Goal: Information Seeking & Learning: Learn about a topic

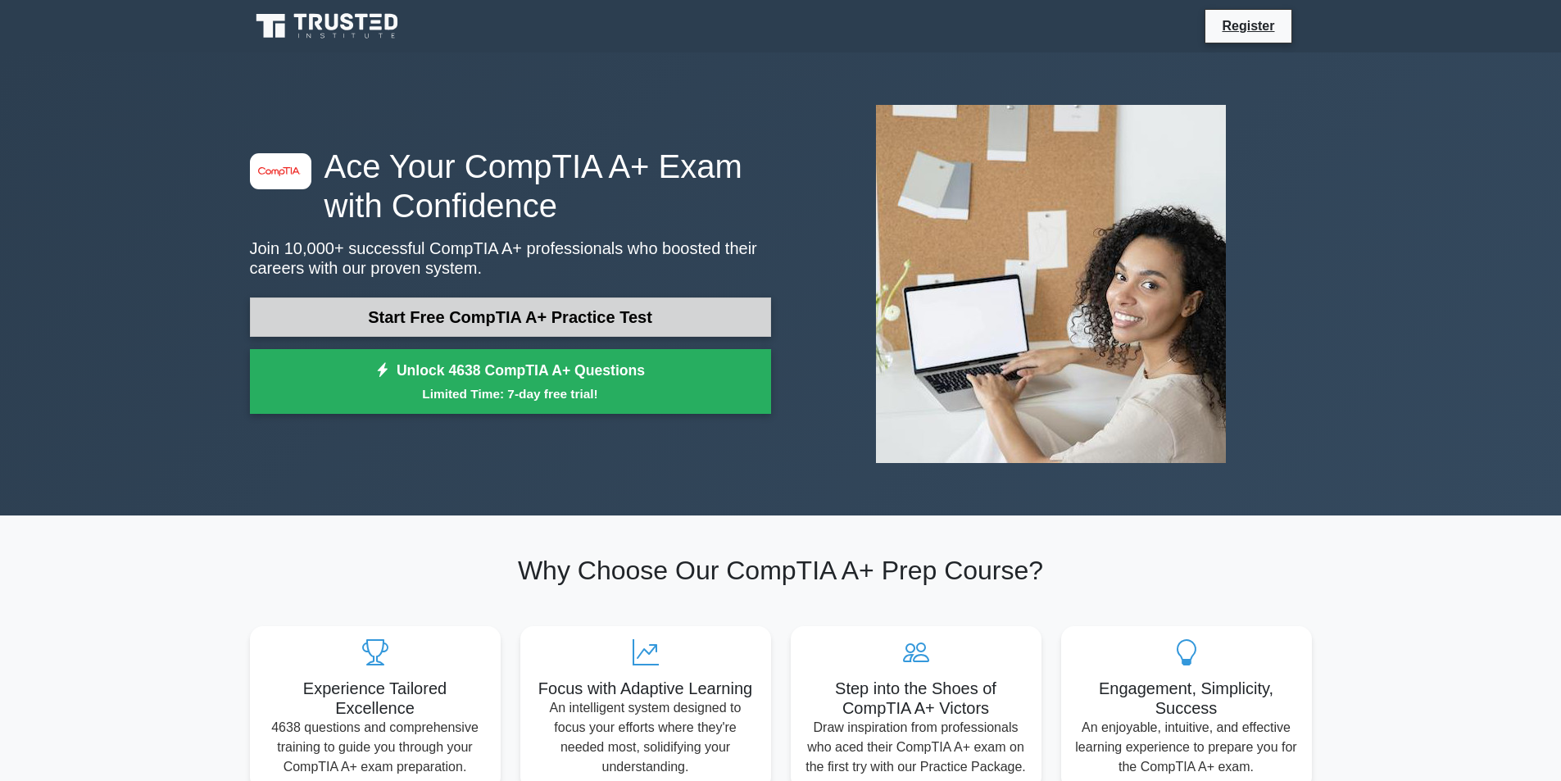
click at [607, 311] on link "Start Free CompTIA A+ Practice Test" at bounding box center [510, 317] width 521 height 39
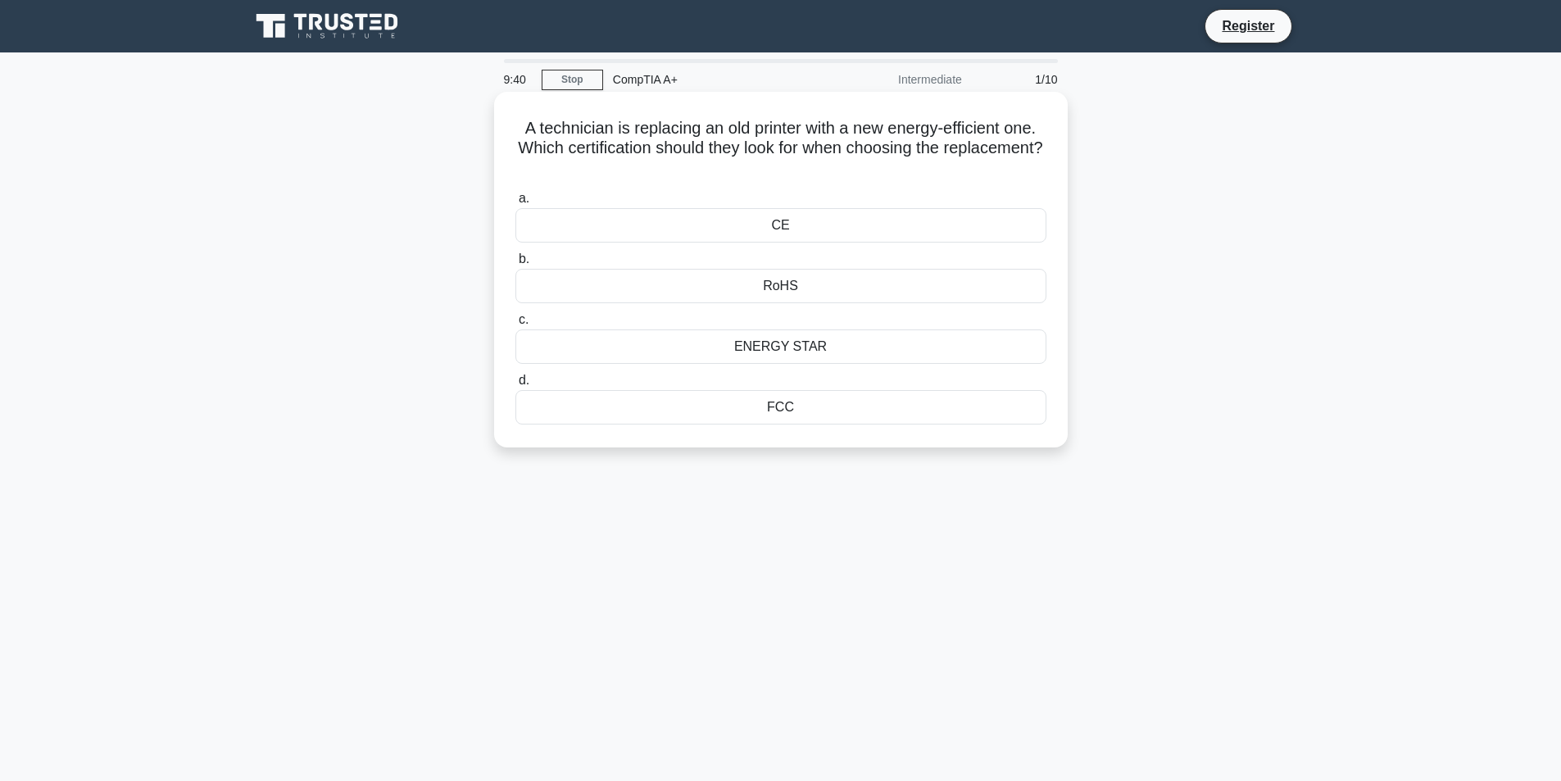
click at [767, 229] on div "CE" at bounding box center [781, 225] width 531 height 34
click at [516, 204] on input "a. CE" at bounding box center [516, 198] width 0 height 11
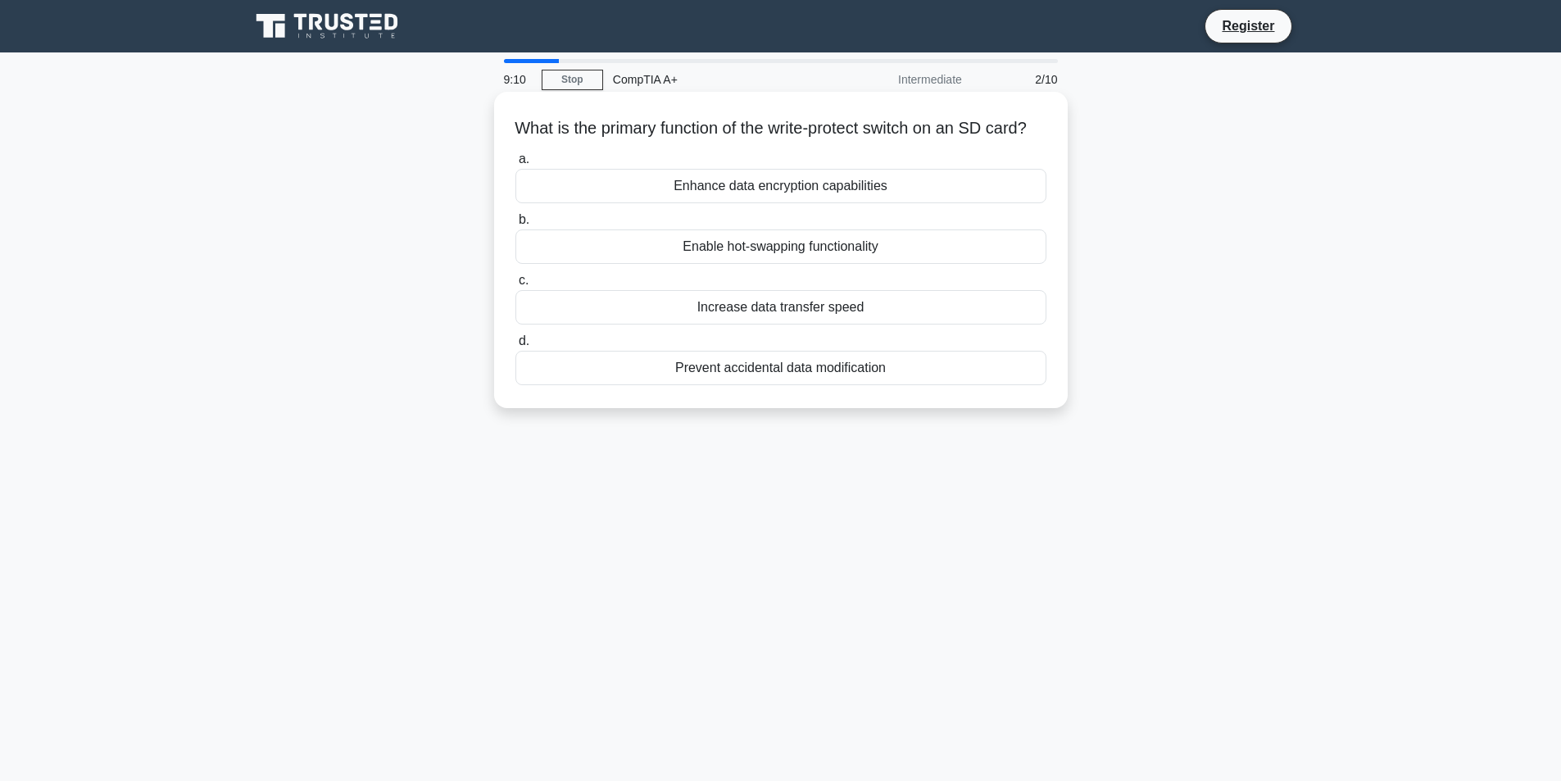
click at [786, 385] on div "Prevent accidental data modification" at bounding box center [781, 368] width 531 height 34
click at [516, 347] on input "d. Prevent accidental data modification" at bounding box center [516, 341] width 0 height 11
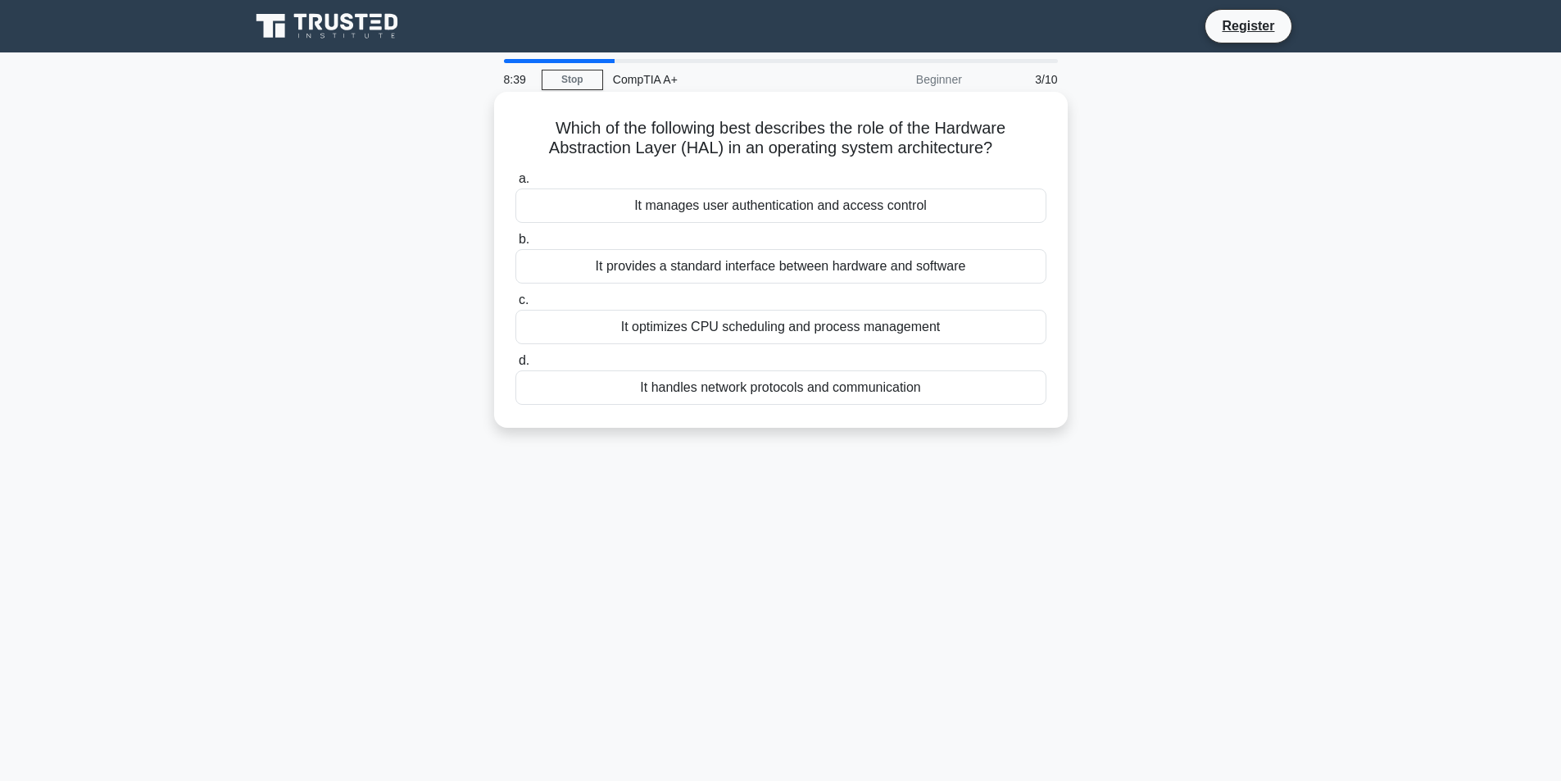
click at [769, 262] on div "It provides a standard interface between hardware and software" at bounding box center [781, 266] width 531 height 34
click at [516, 245] on input "b. It provides a standard interface between hardware and software" at bounding box center [516, 239] width 0 height 11
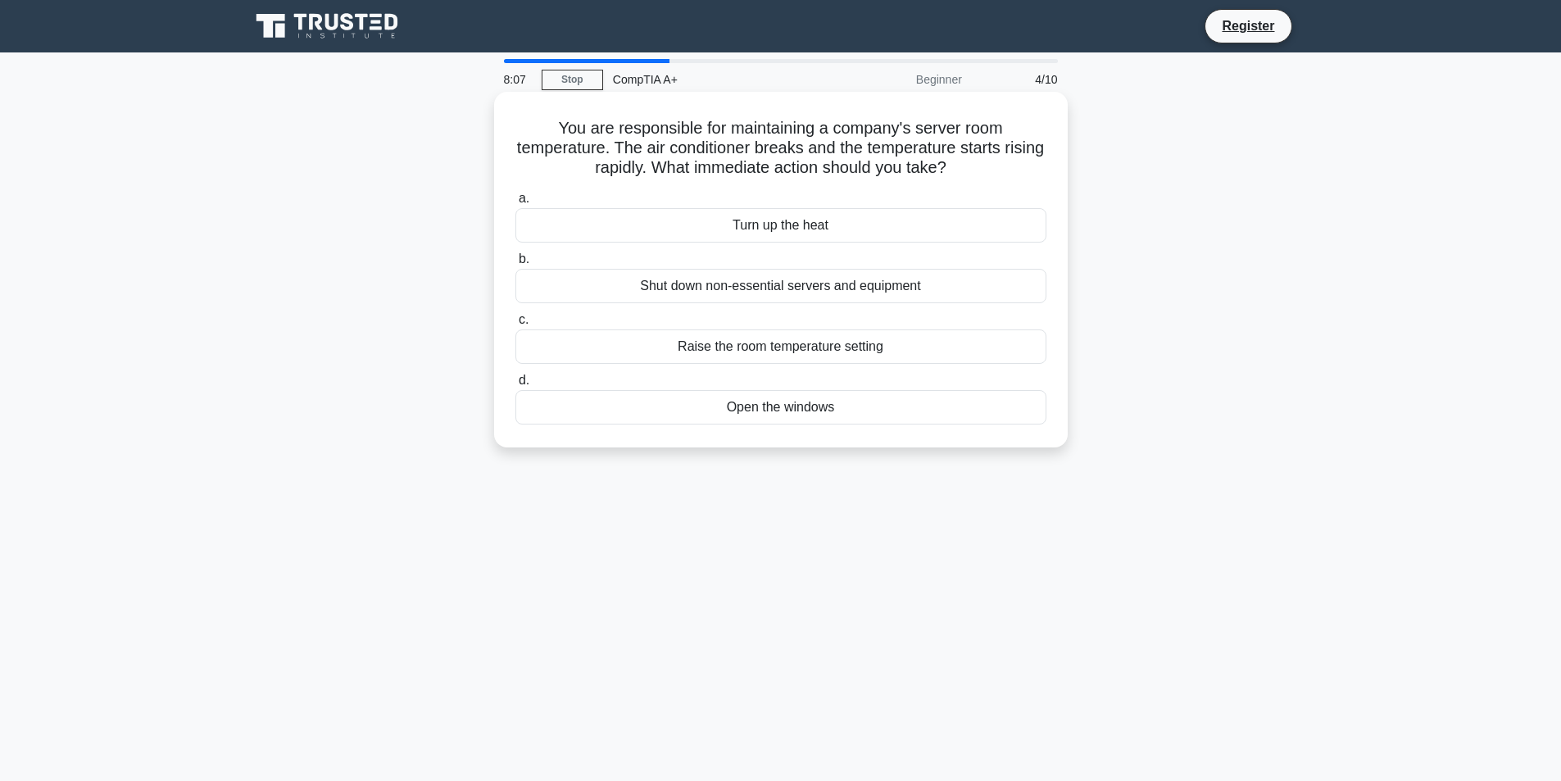
click at [818, 412] on div "Open the windows" at bounding box center [781, 407] width 531 height 34
click at [516, 386] on input "d. Open the windows" at bounding box center [516, 380] width 0 height 11
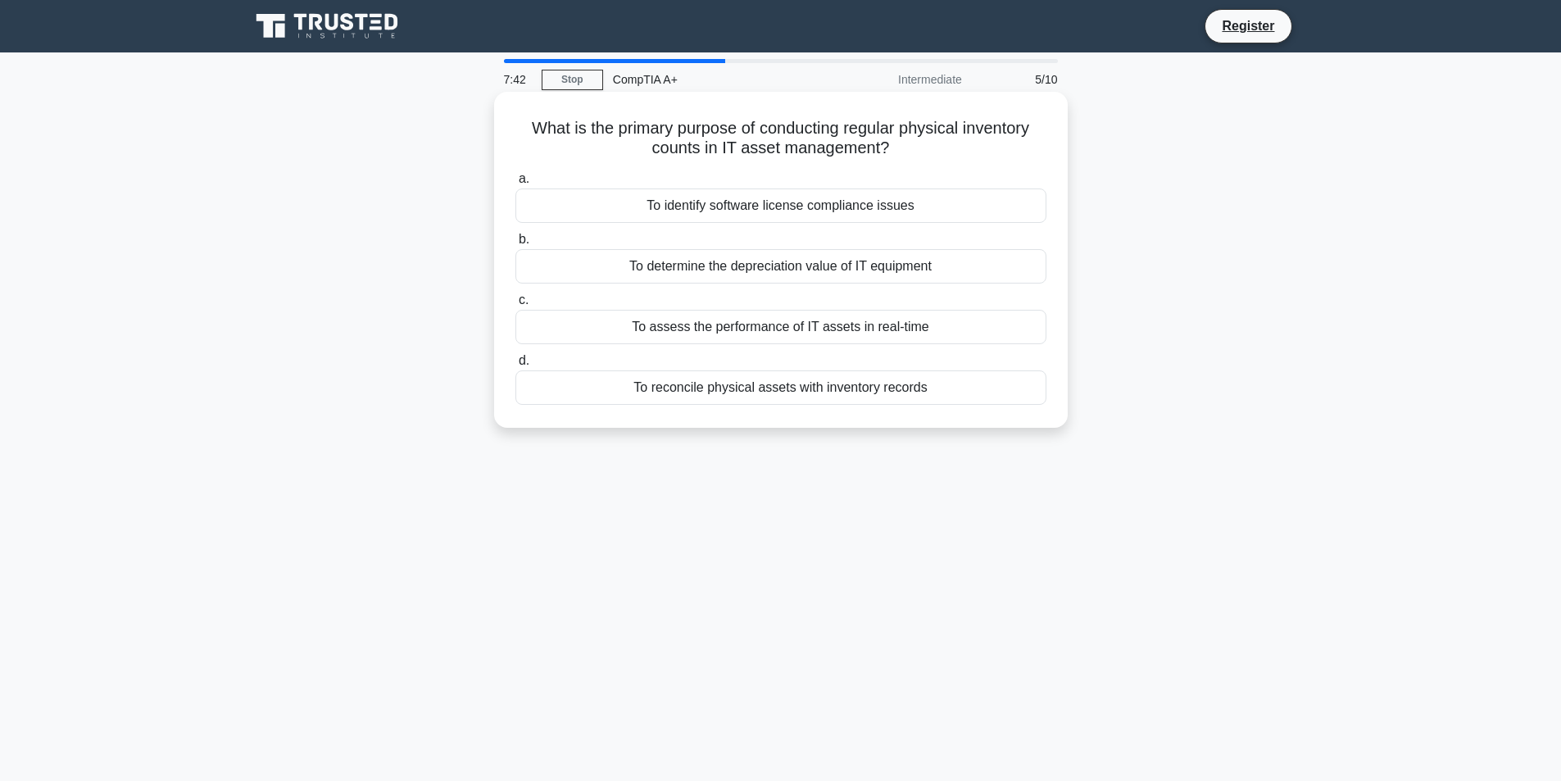
click at [886, 325] on div "To assess the performance of IT assets in real-time" at bounding box center [781, 327] width 531 height 34
click at [516, 306] on input "c. To assess the performance of IT assets in real-time" at bounding box center [516, 300] width 0 height 11
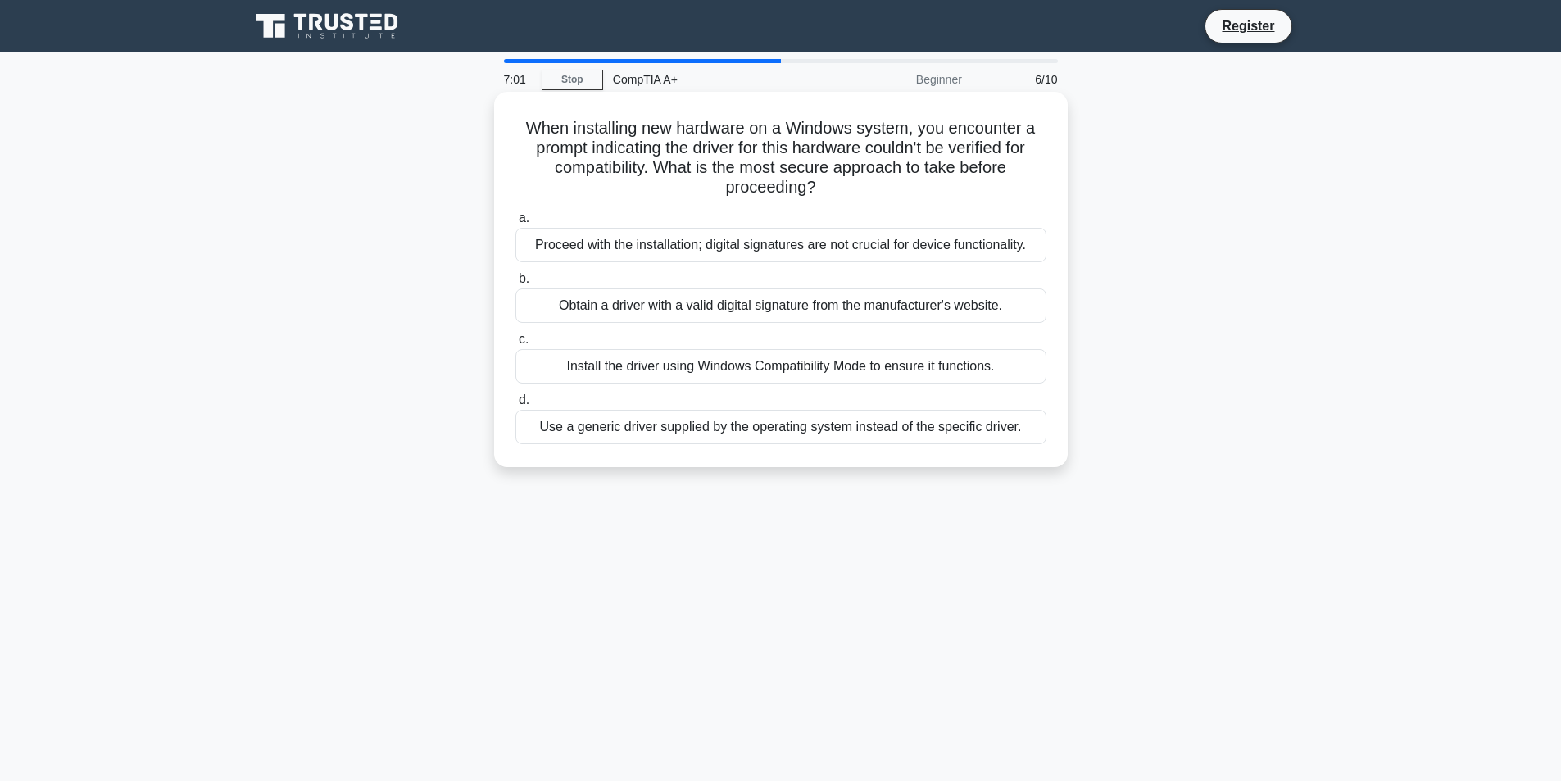
click at [834, 311] on div "Obtain a driver with a valid digital signature from the manufacturer's website." at bounding box center [781, 306] width 531 height 34
click at [516, 284] on input "b. Obtain a driver with a valid digital signature from the manufacturer's websi…" at bounding box center [516, 279] width 0 height 11
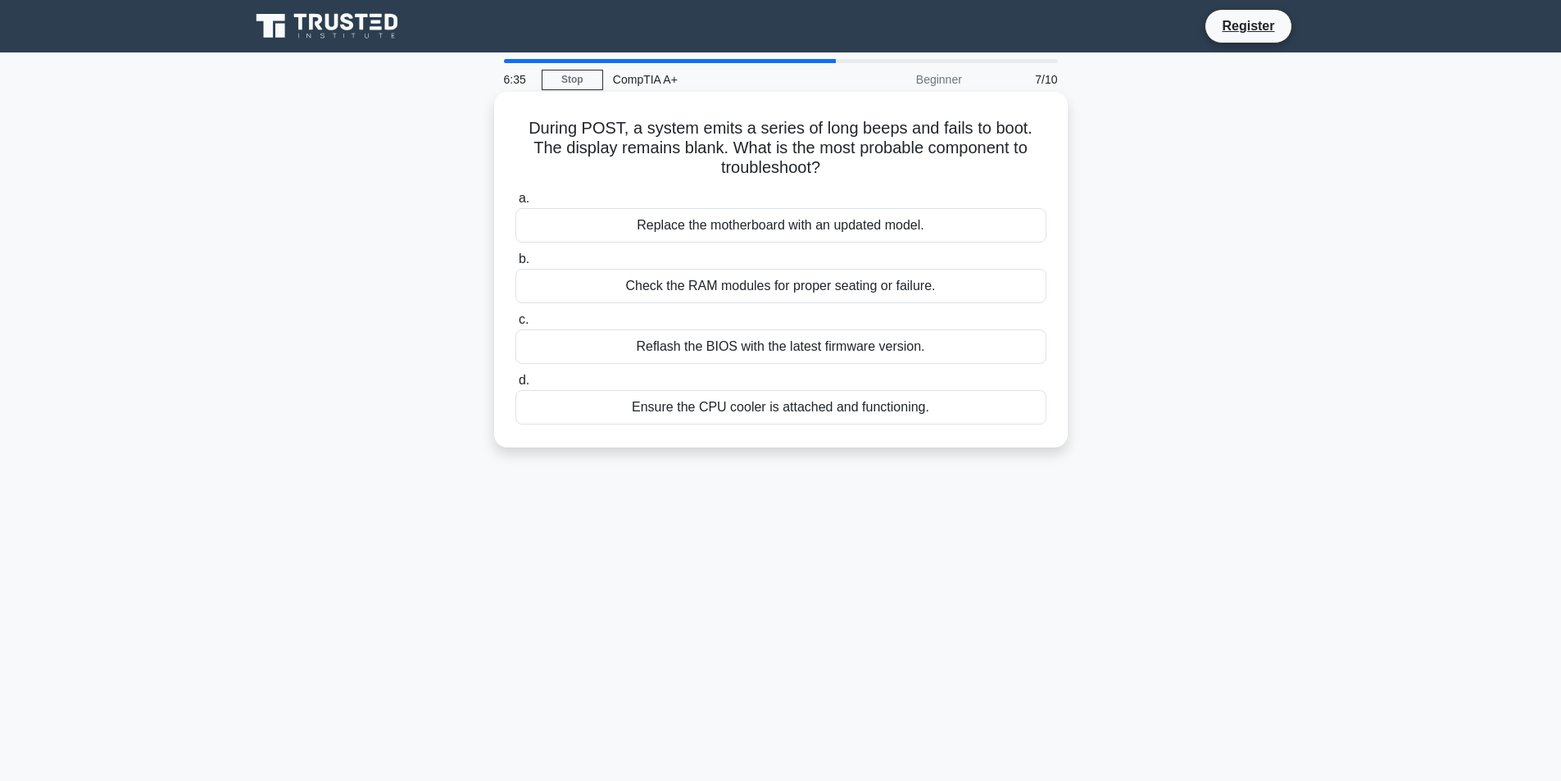
click at [906, 285] on div "Check the RAM modules for proper seating or failure." at bounding box center [781, 286] width 531 height 34
click at [516, 265] on input "b. Check the RAM modules for proper seating or failure." at bounding box center [516, 259] width 0 height 11
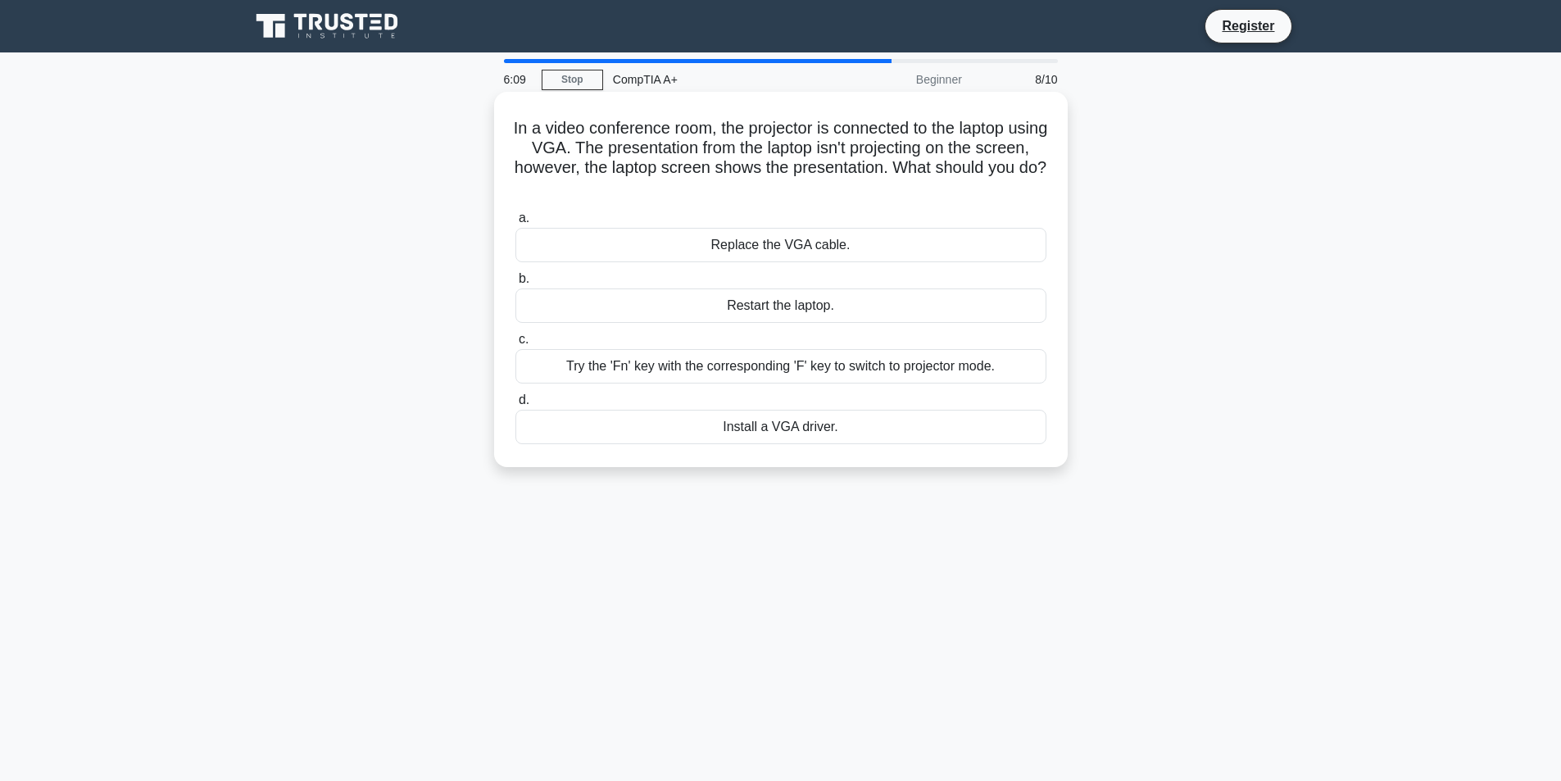
click at [868, 429] on div "Install a VGA driver." at bounding box center [781, 427] width 531 height 34
click at [516, 406] on input "d. Install a VGA driver." at bounding box center [516, 400] width 0 height 11
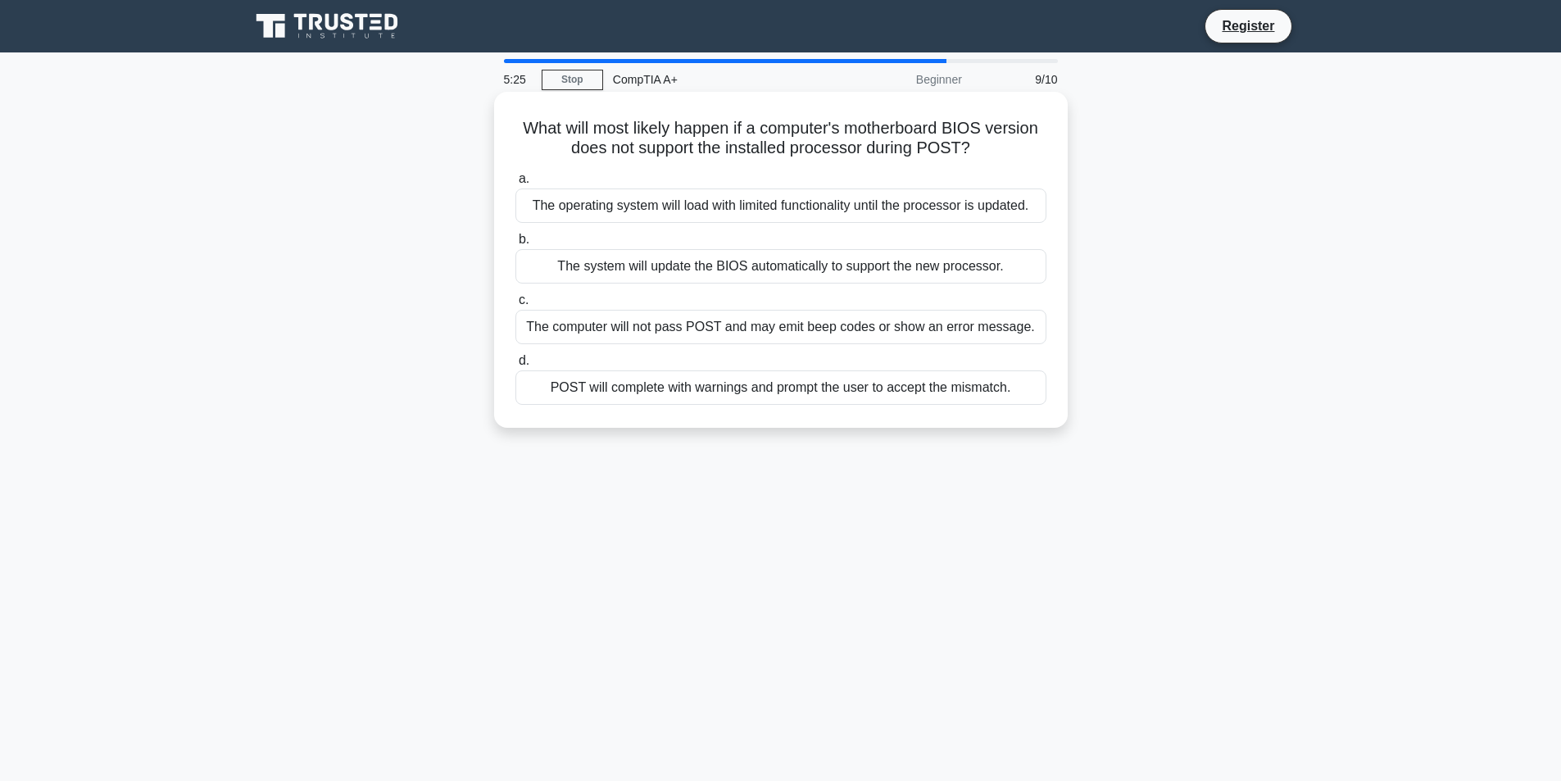
click at [945, 383] on div "POST will complete with warnings and prompt the user to accept the mismatch." at bounding box center [781, 387] width 531 height 34
click at [516, 366] on input "d. POST will complete with warnings and prompt the user to accept the mismatch." at bounding box center [516, 361] width 0 height 11
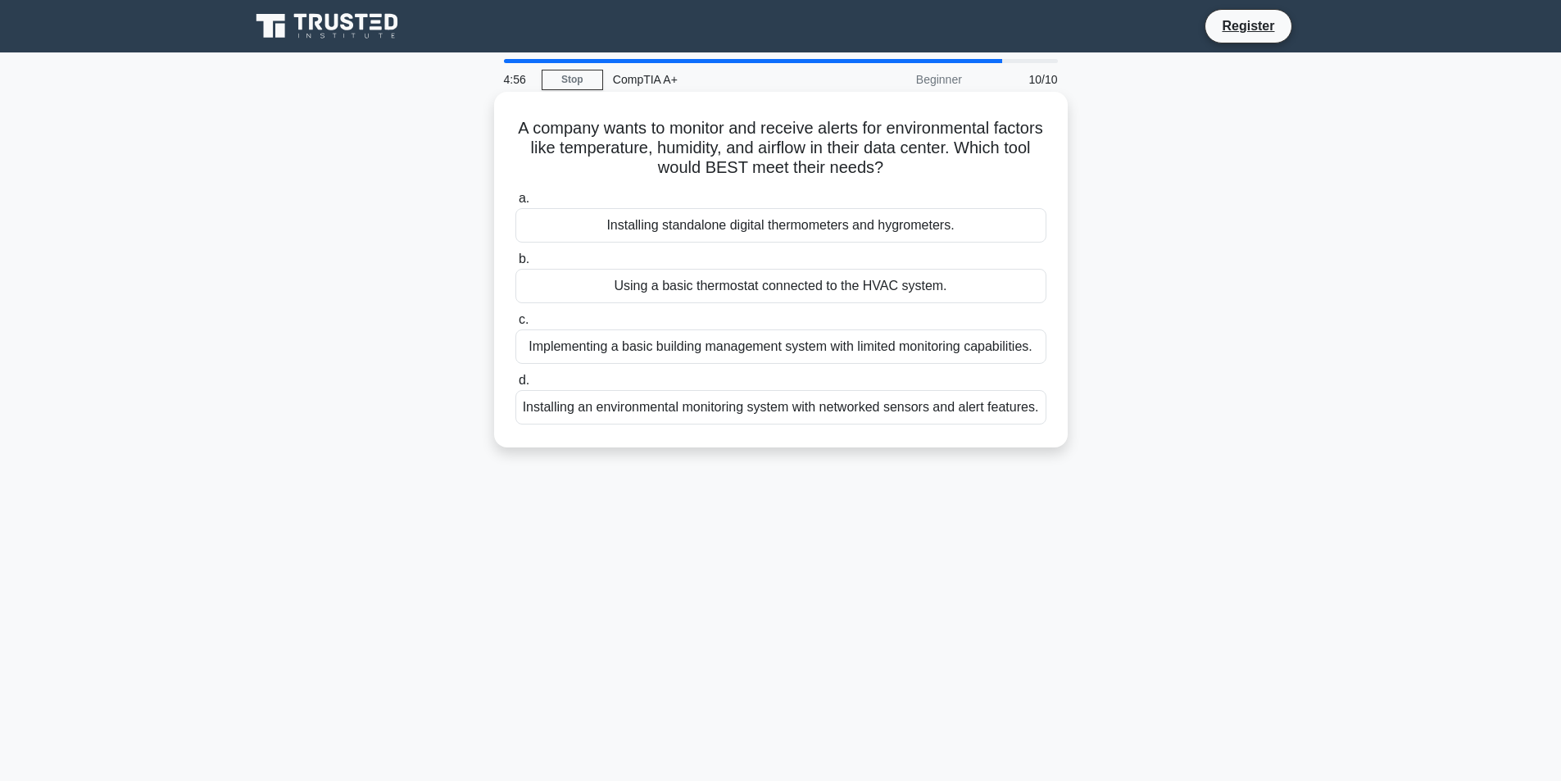
click at [975, 413] on div "Installing an environmental monitoring system with networked sensors and alert …" at bounding box center [781, 407] width 531 height 34
click at [516, 386] on input "d. Installing an environmental monitoring system with networked sensors and ale…" at bounding box center [516, 380] width 0 height 11
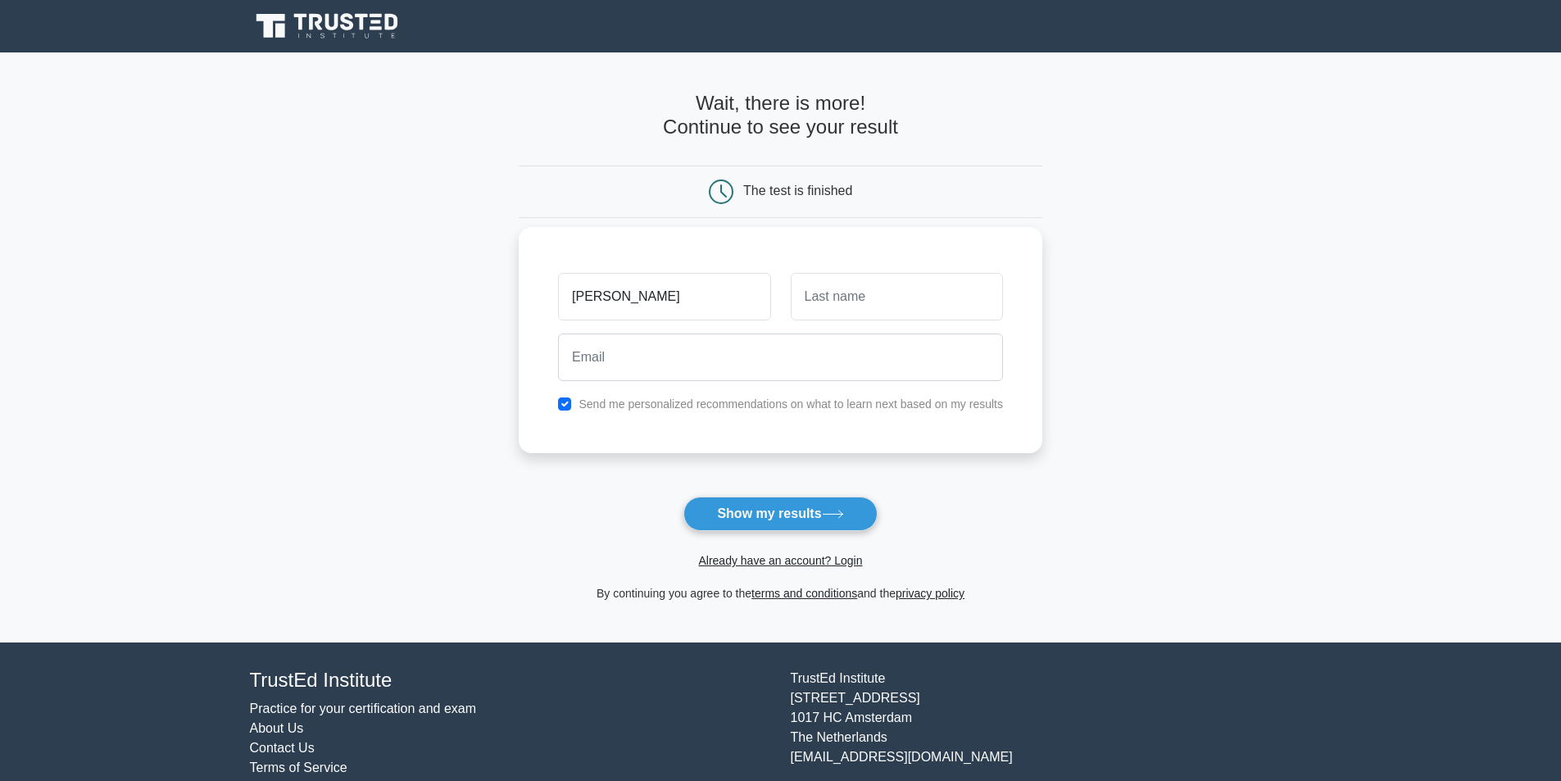
type input "Winston"
click at [911, 293] on input "text" at bounding box center [897, 297] width 212 height 48
type input "cads"
click at [773, 375] on input "email" at bounding box center [780, 358] width 445 height 48
click at [787, 510] on button "Show my results" at bounding box center [780, 514] width 193 height 34
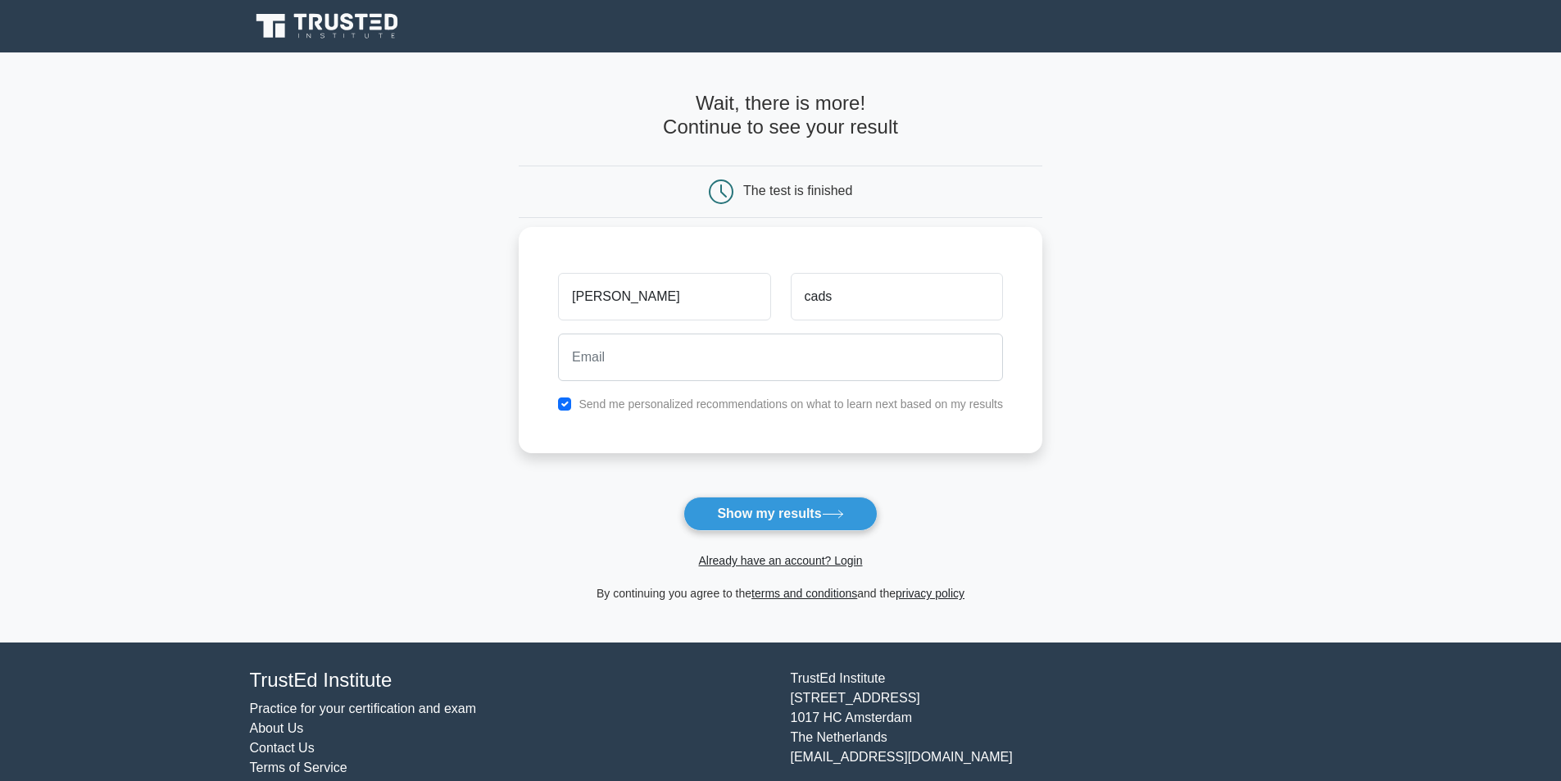
click at [734, 384] on div at bounding box center [780, 357] width 465 height 61
click at [743, 370] on input "email" at bounding box center [780, 358] width 445 height 48
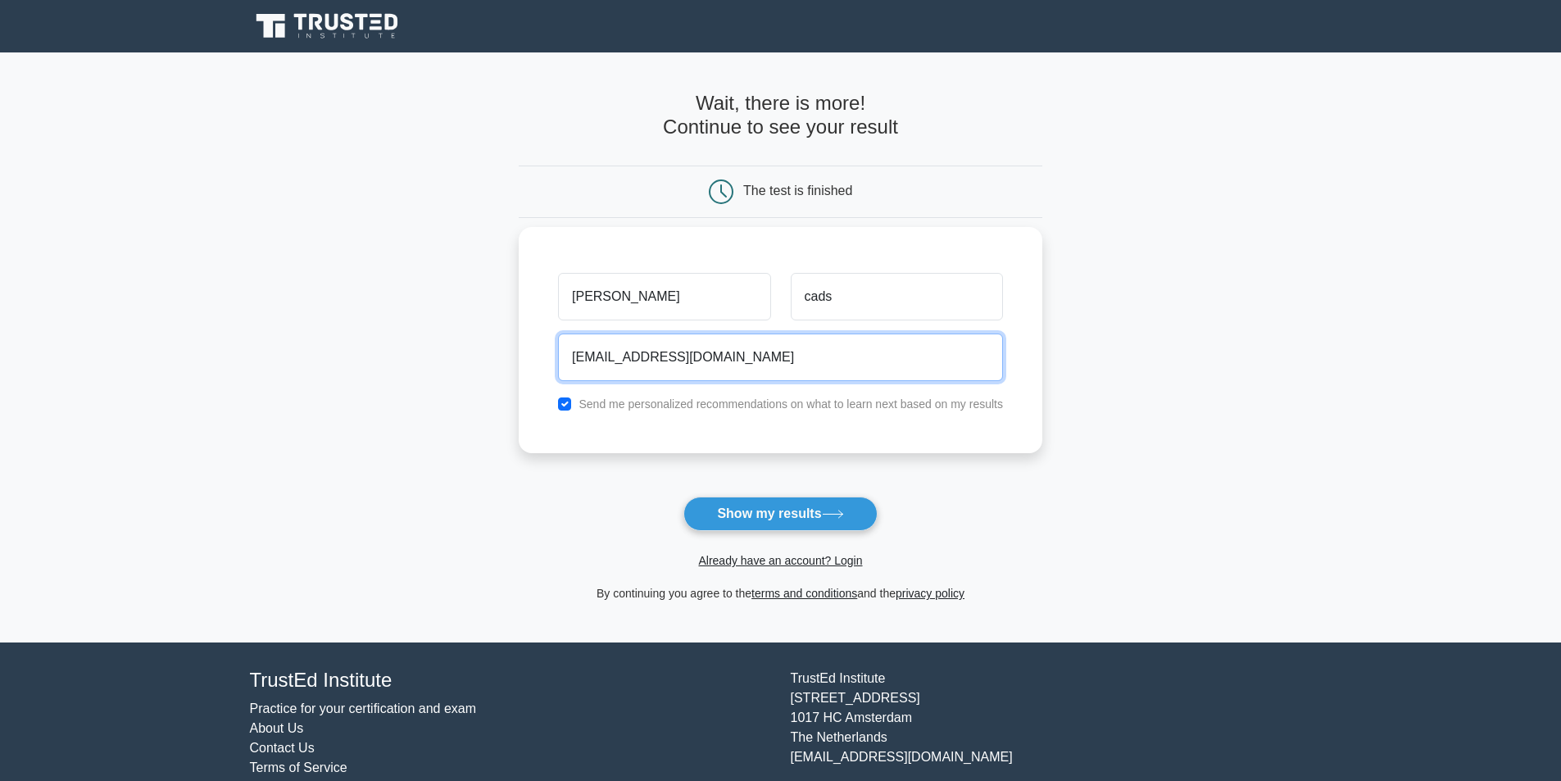
type input "winston.kloud7@gmail.com"
click at [706, 402] on label "Send me personalized recommendations on what to learn next based on my results" at bounding box center [791, 404] width 425 height 13
click at [560, 408] on input "checkbox" at bounding box center [564, 404] width 13 height 13
checkbox input "false"
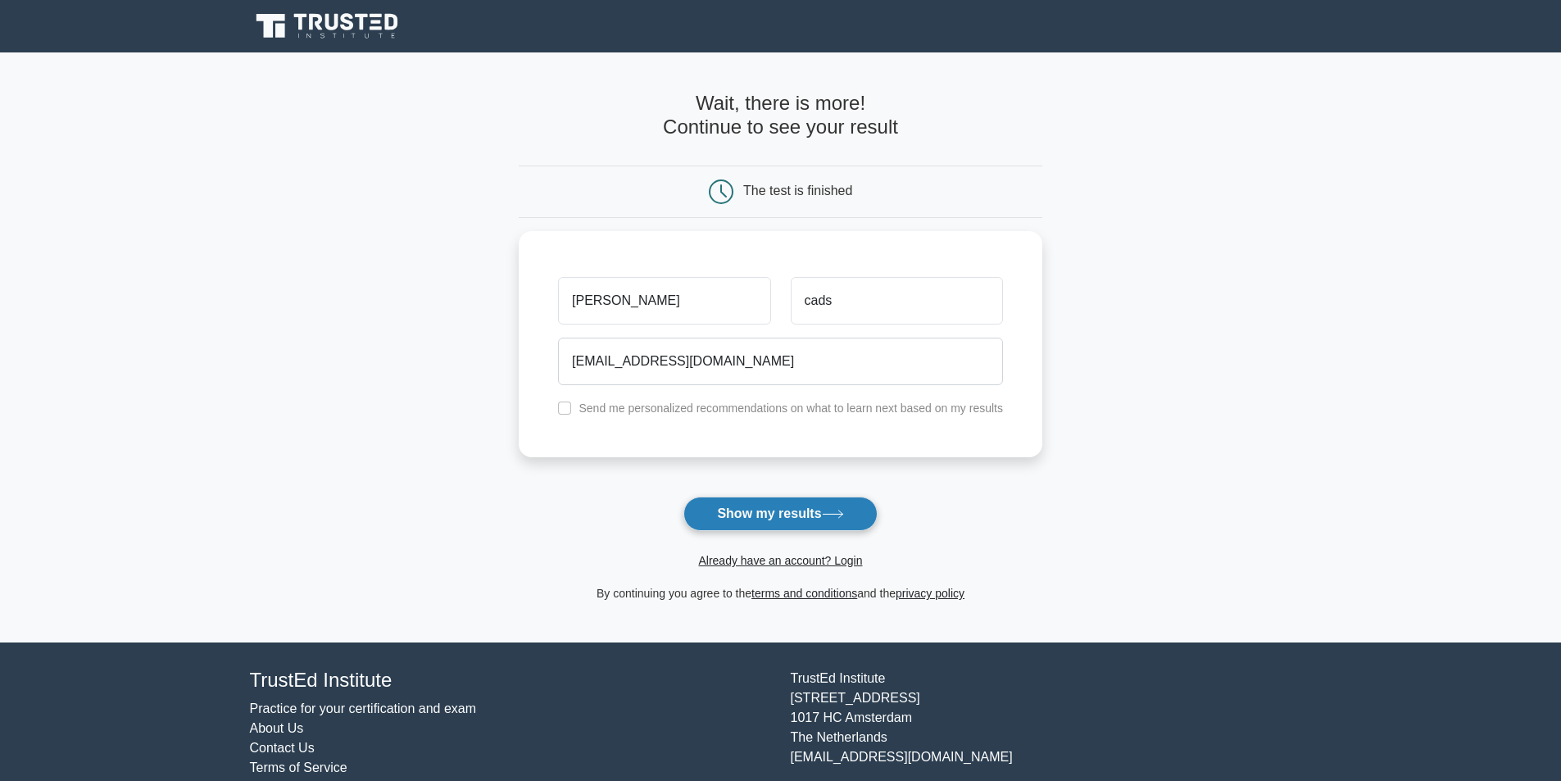
click at [798, 520] on button "Show my results" at bounding box center [780, 514] width 193 height 34
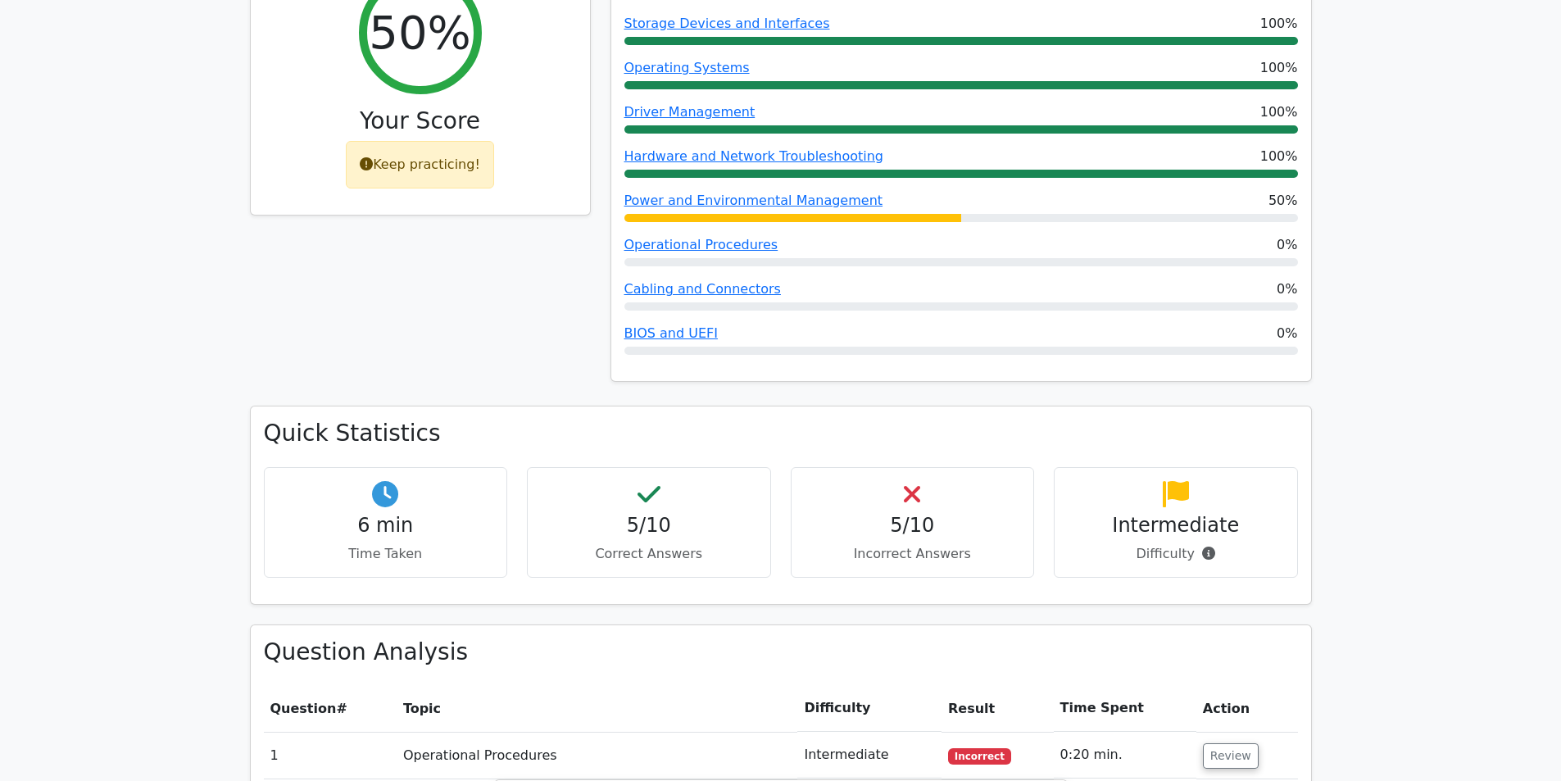
scroll to position [502, 0]
